Goal: Check status: Check status

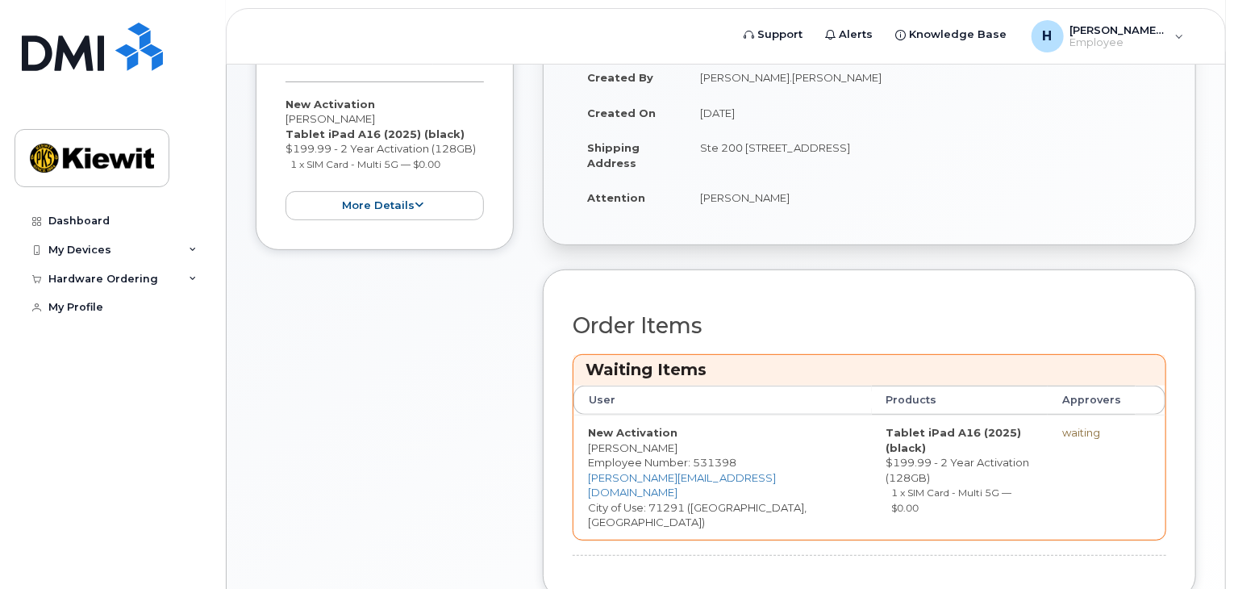
scroll to position [81, 0]
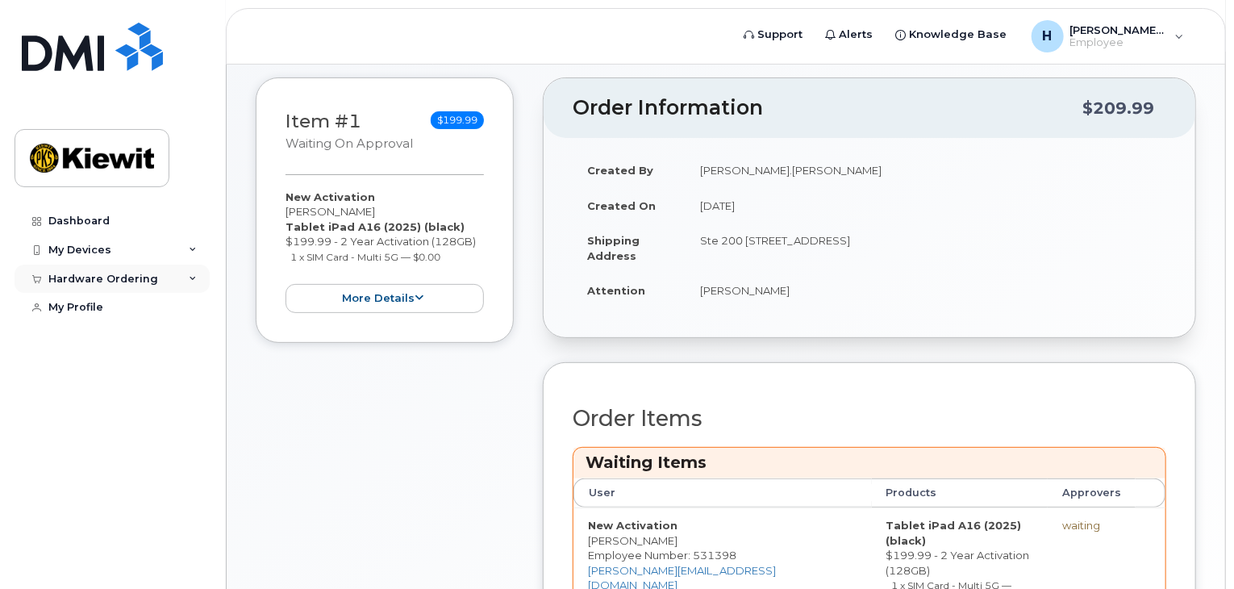
click at [145, 277] on div "Hardware Ordering" at bounding box center [103, 279] width 110 height 13
click at [81, 311] on div "My Orders" at bounding box center [85, 308] width 58 height 15
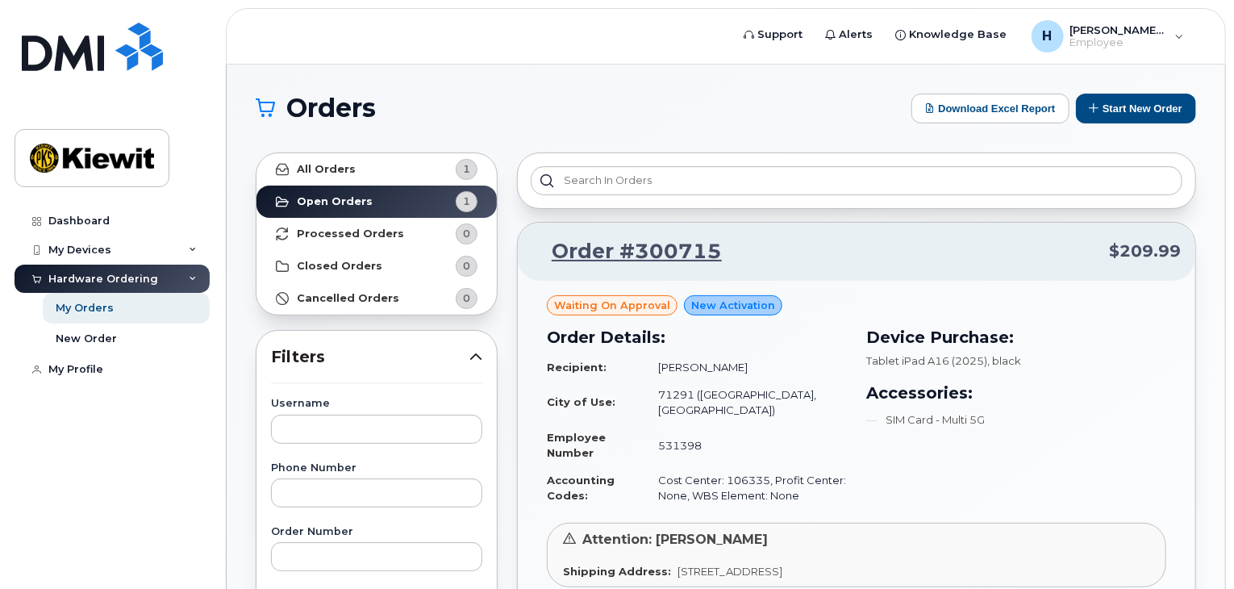
drag, startPoint x: 615, startPoint y: 463, endPoint x: 1011, endPoint y: 267, distance: 441.9
click at [1011, 267] on div "Order #300715 $209.99" at bounding box center [857, 252] width 678 height 58
click at [640, 243] on link "Order #300715" at bounding box center [627, 251] width 190 height 29
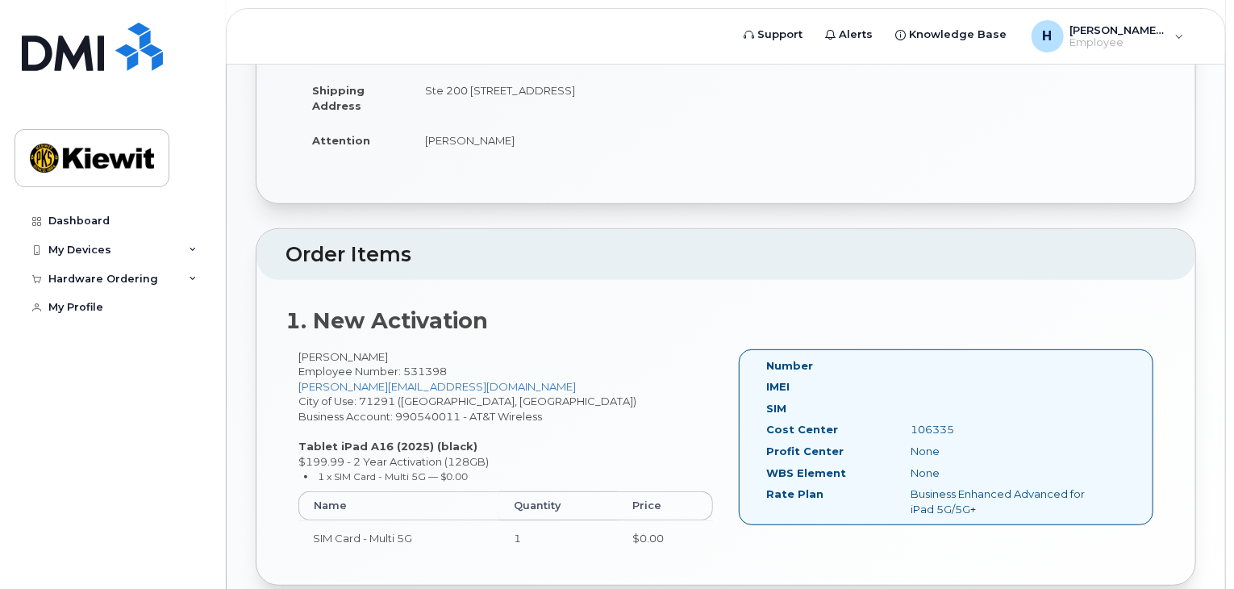
scroll to position [339, 0]
